Goal: Task Accomplishment & Management: Check status

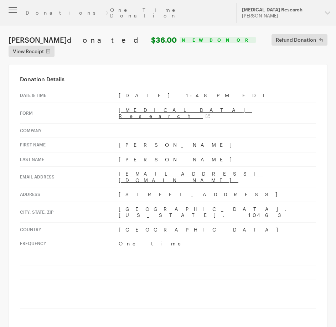
click at [13, 10] on button "button" at bounding box center [13, 10] width 26 height 20
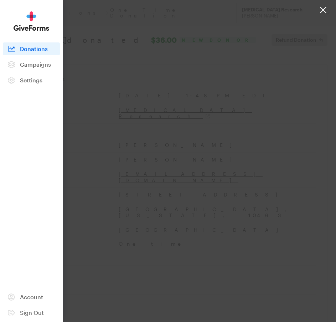
click at [40, 46] on span "Donations" at bounding box center [34, 48] width 28 height 7
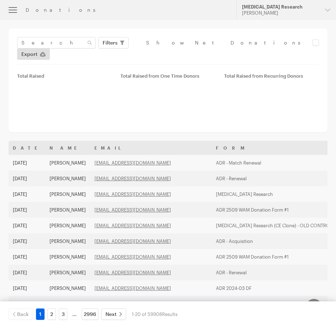
click at [45, 35] on div "Filters Clear Filters Apply Date Sep 03, 2025 - Sep 30, 2025 Forms Default Give…" at bounding box center [168, 81] width 319 height 104
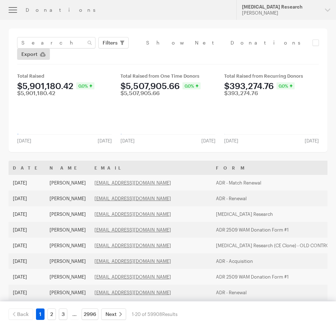
click at [53, 52] on div "Filters Clear Filters Apply Date Sep 03, 2025 - Sep 30, 2025 Forms Default Give…" at bounding box center [168, 50] width 302 height 27
click at [52, 48] on input "text" at bounding box center [56, 42] width 78 height 11
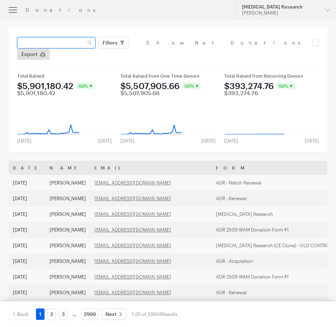
paste input "[EMAIL_ADDRESS][DOMAIN_NAME]"
type input "[EMAIL_ADDRESS][DOMAIN_NAME]"
click at [164, 52] on button "Apply" at bounding box center [175, 57] width 23 height 11
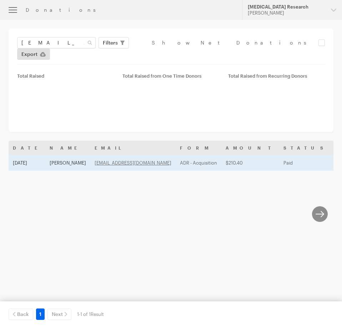
click at [53, 155] on td "Catherine Bradshaw" at bounding box center [67, 163] width 45 height 16
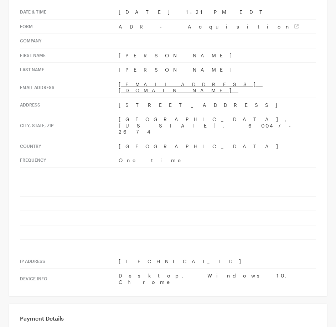
scroll to position [82, 0]
